Goal: Transaction & Acquisition: Purchase product/service

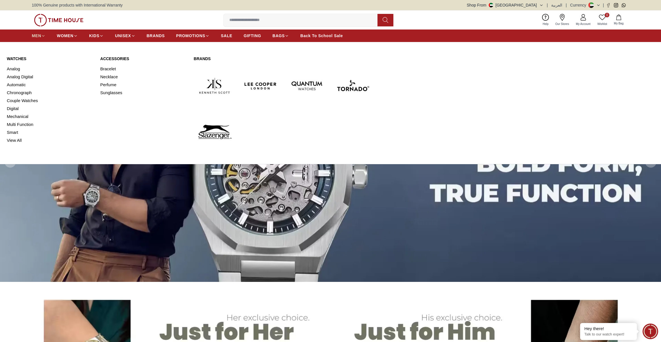
click at [40, 34] on span "MEN" at bounding box center [36, 36] width 9 height 6
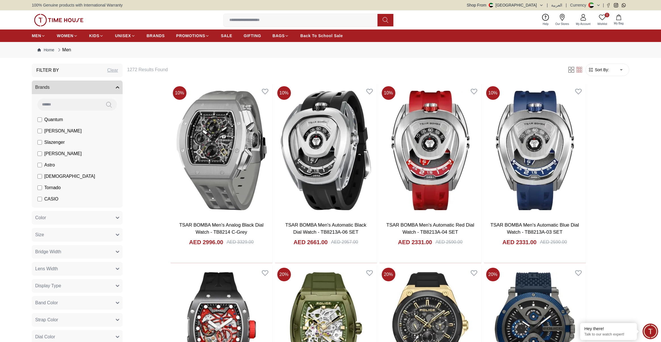
click at [43, 152] on label "[PERSON_NAME]" at bounding box center [59, 153] width 44 height 7
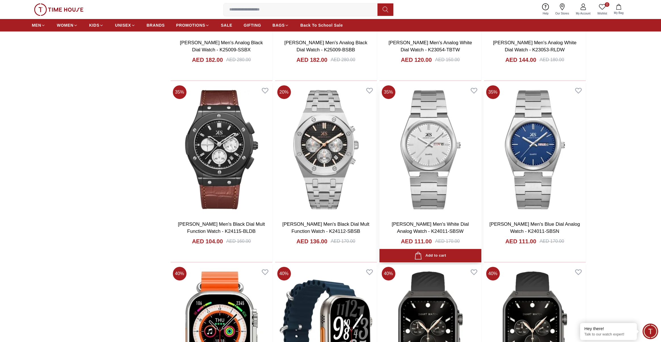
scroll to position [728, 0]
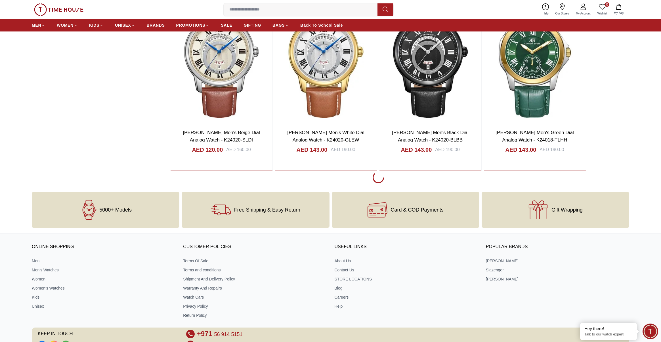
scroll to position [2643, 0]
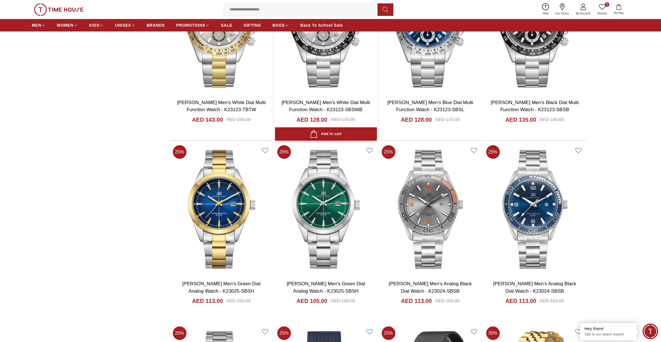
scroll to position [3576, 0]
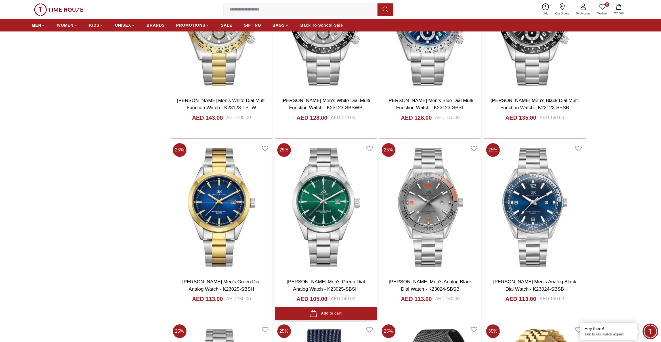
click at [333, 228] on img at bounding box center [326, 207] width 102 height 133
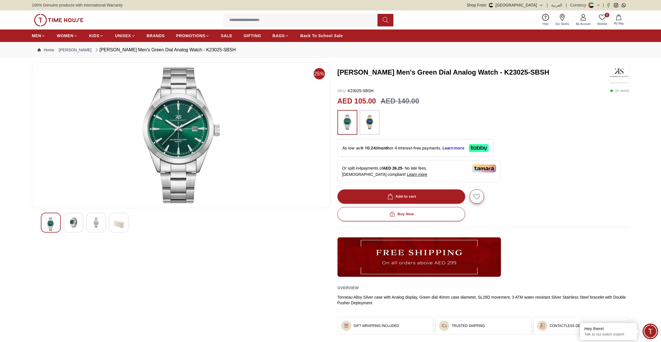
click at [73, 218] on img at bounding box center [73, 223] width 10 height 10
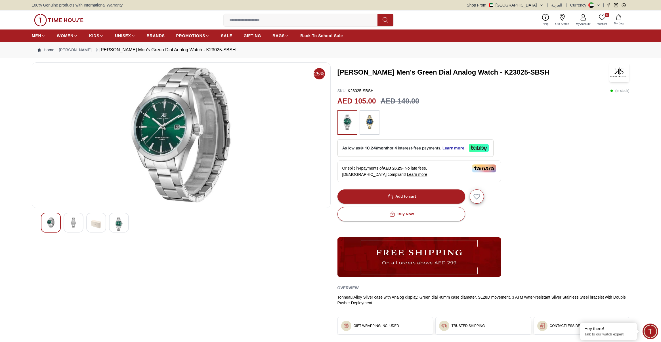
click at [94, 222] on img at bounding box center [96, 224] width 10 height 13
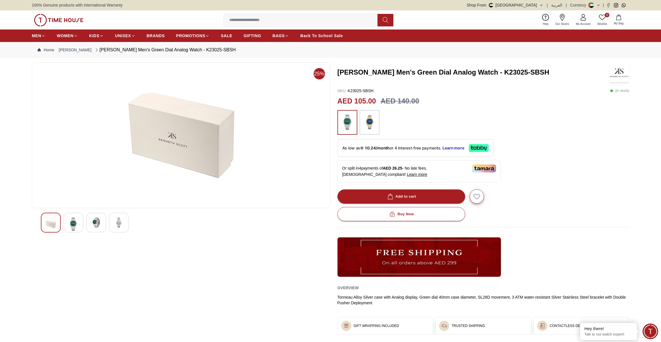
click at [101, 224] on img at bounding box center [96, 223] width 10 height 10
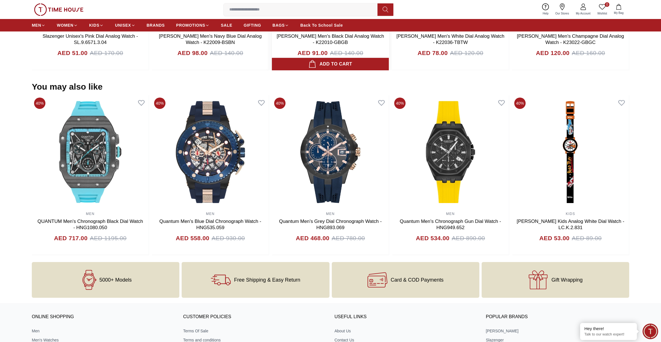
scroll to position [501, 0]
